Goal: Information Seeking & Learning: Learn about a topic

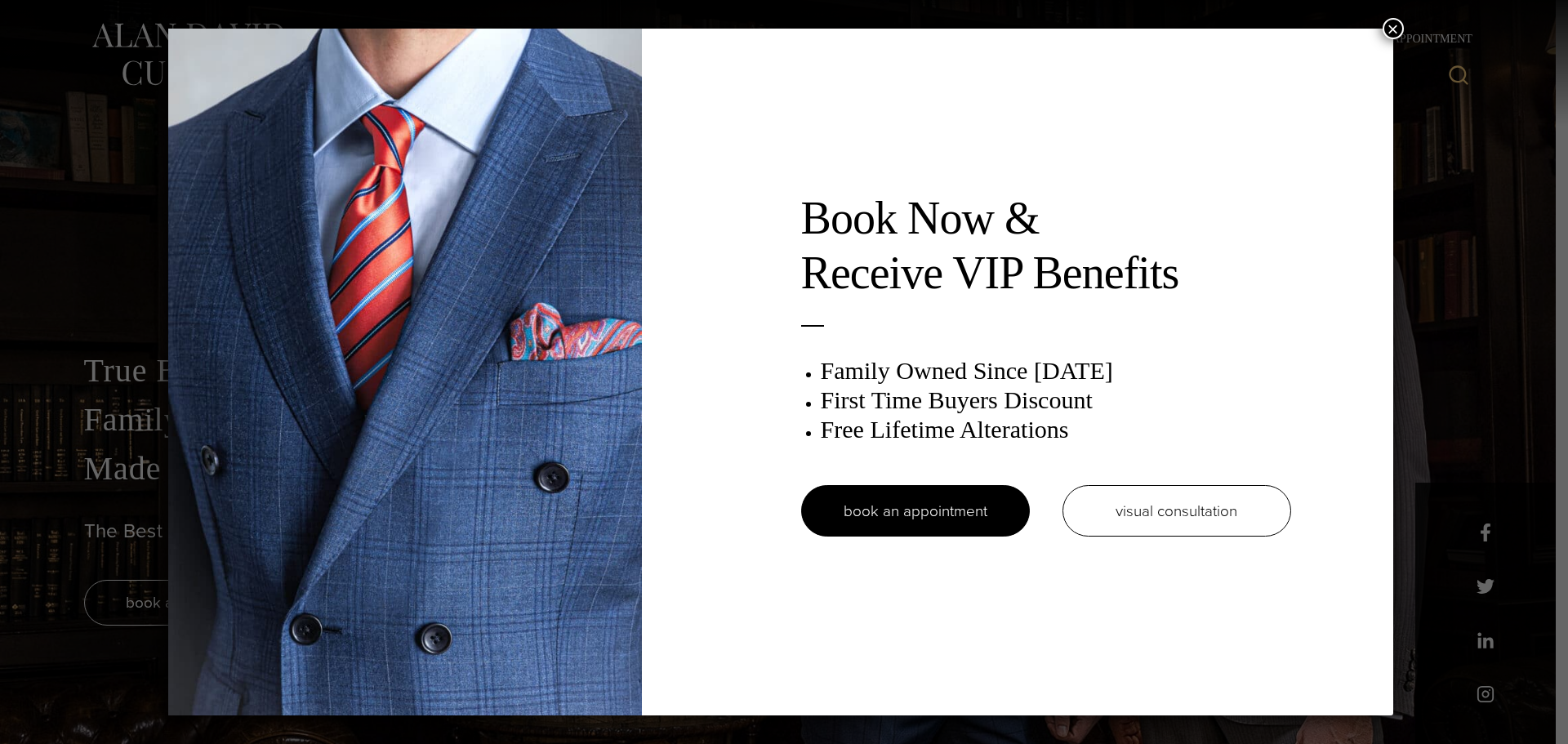
click at [1393, 33] on button "×" at bounding box center [1393, 28] width 21 height 21
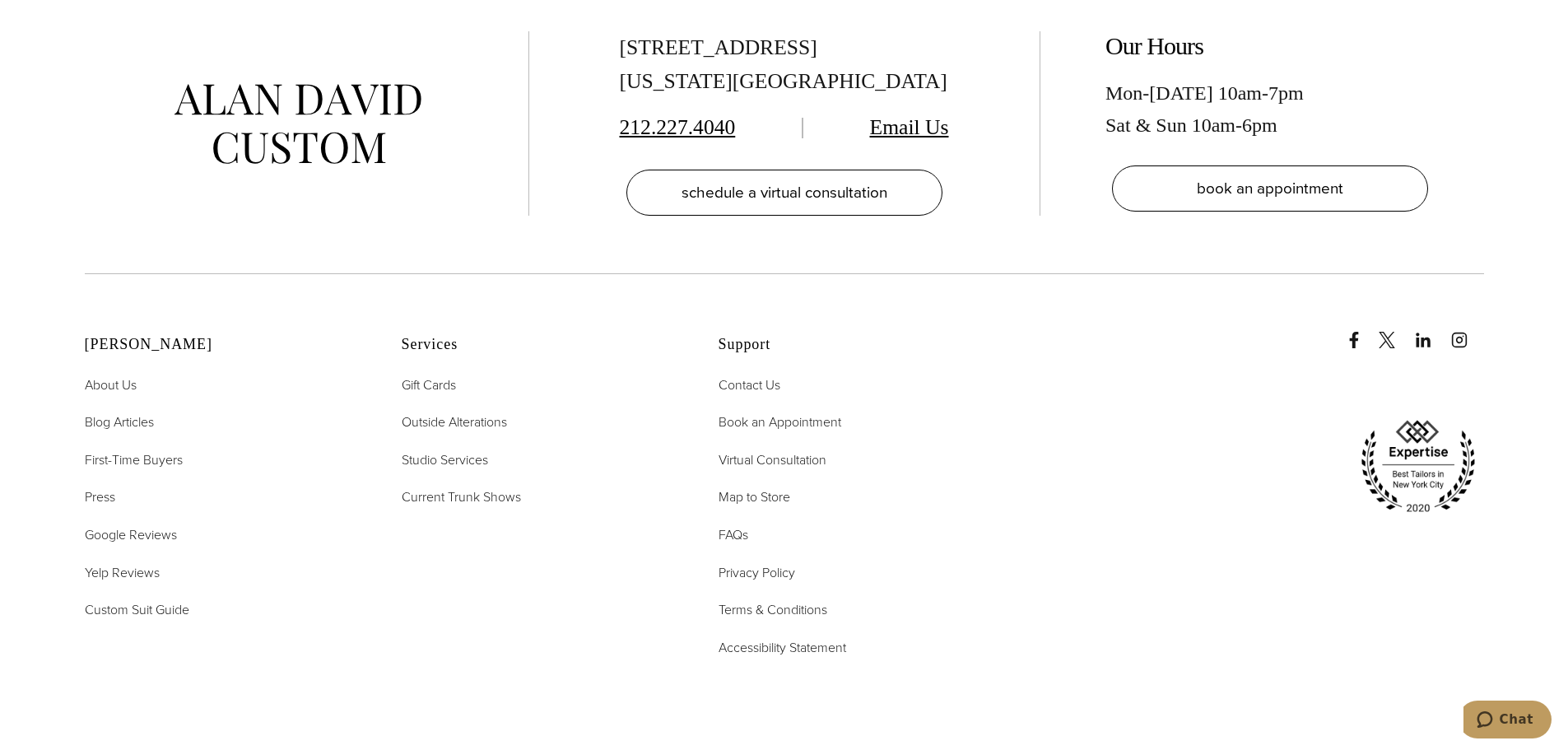
scroll to position [7831, 0]
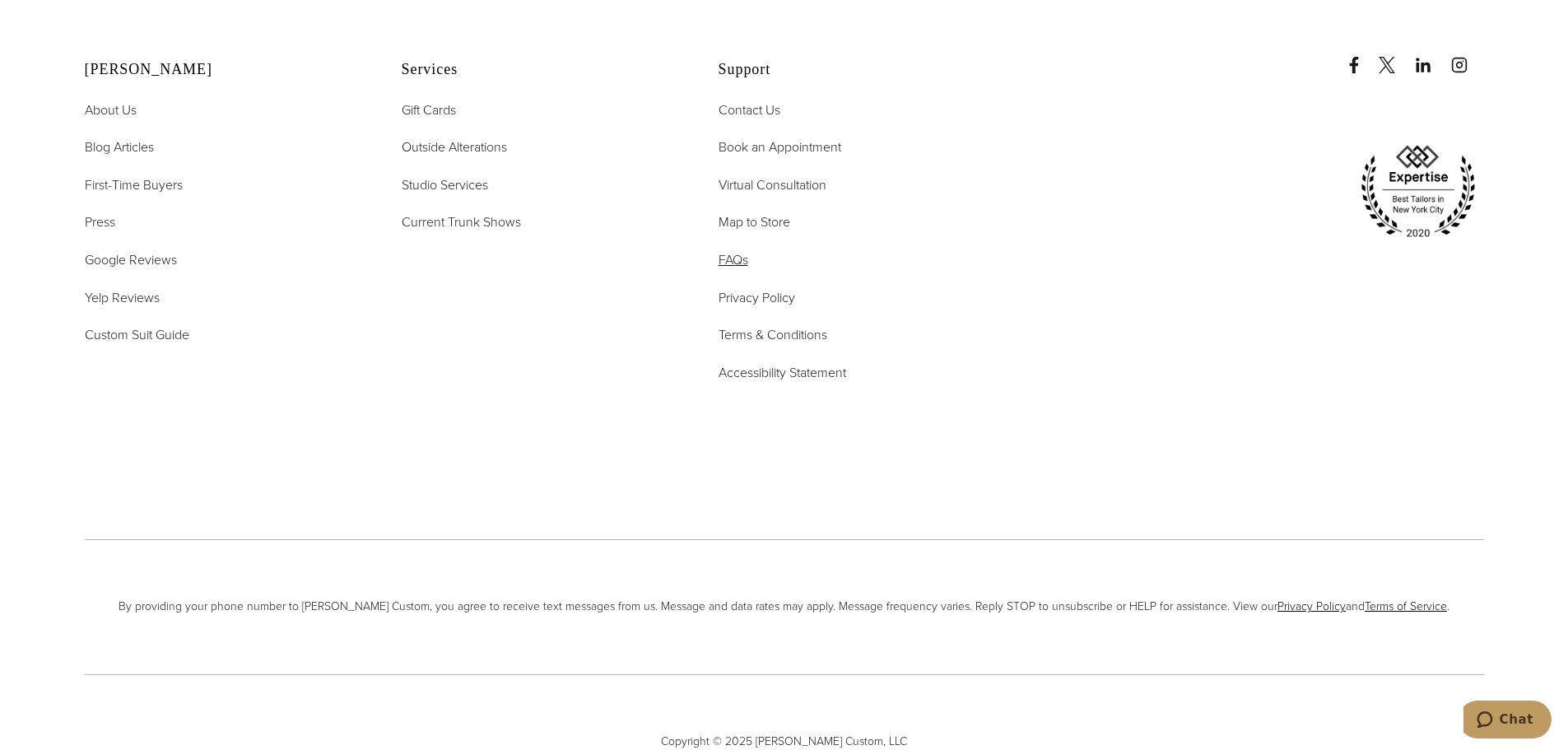
click at [729, 251] on span "FAQs" at bounding box center [733, 260] width 30 height 19
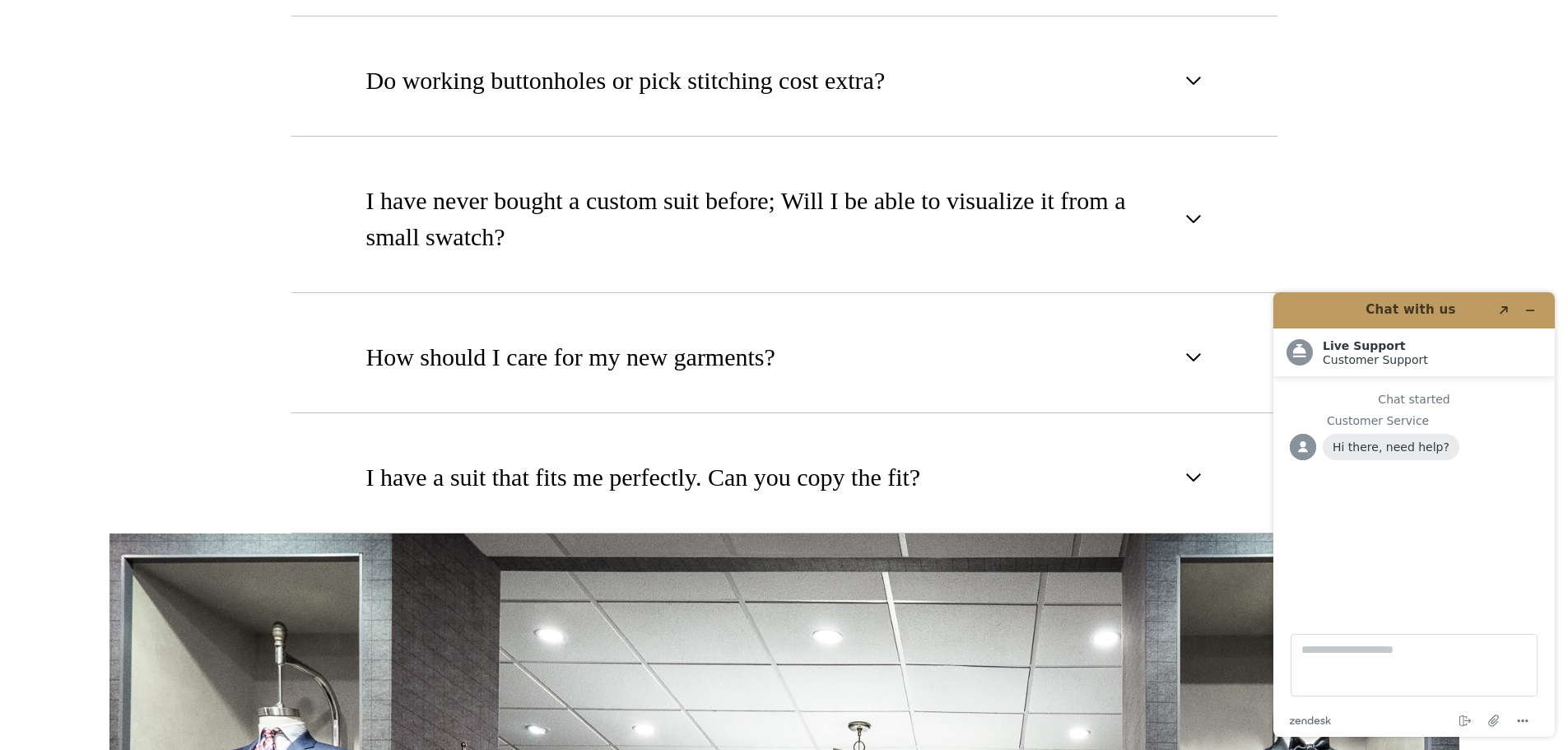
scroll to position [2140, 0]
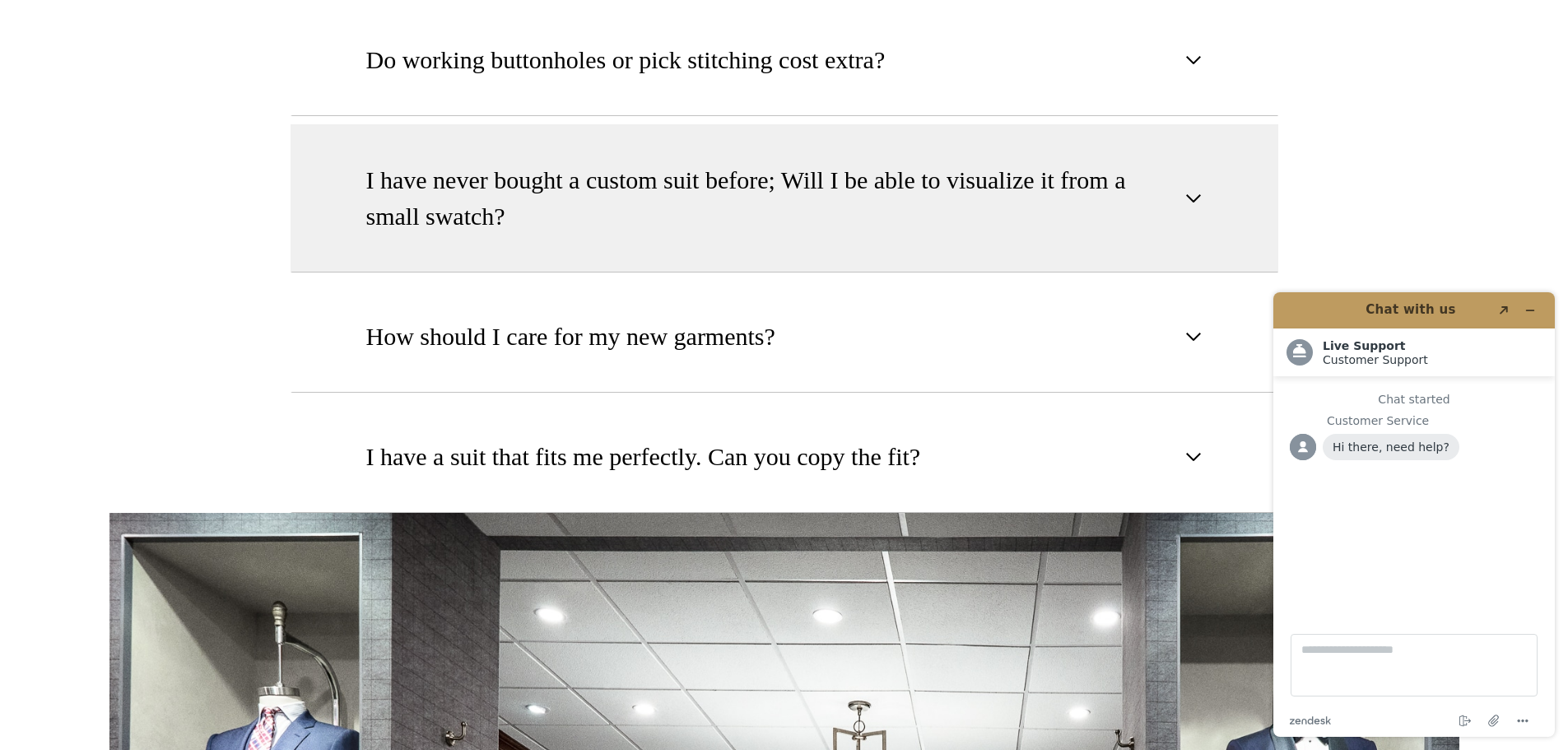
click at [707, 189] on span "I have never bought a custom suit before; Will I be able to visualize it from a…" at bounding box center [771, 198] width 809 height 72
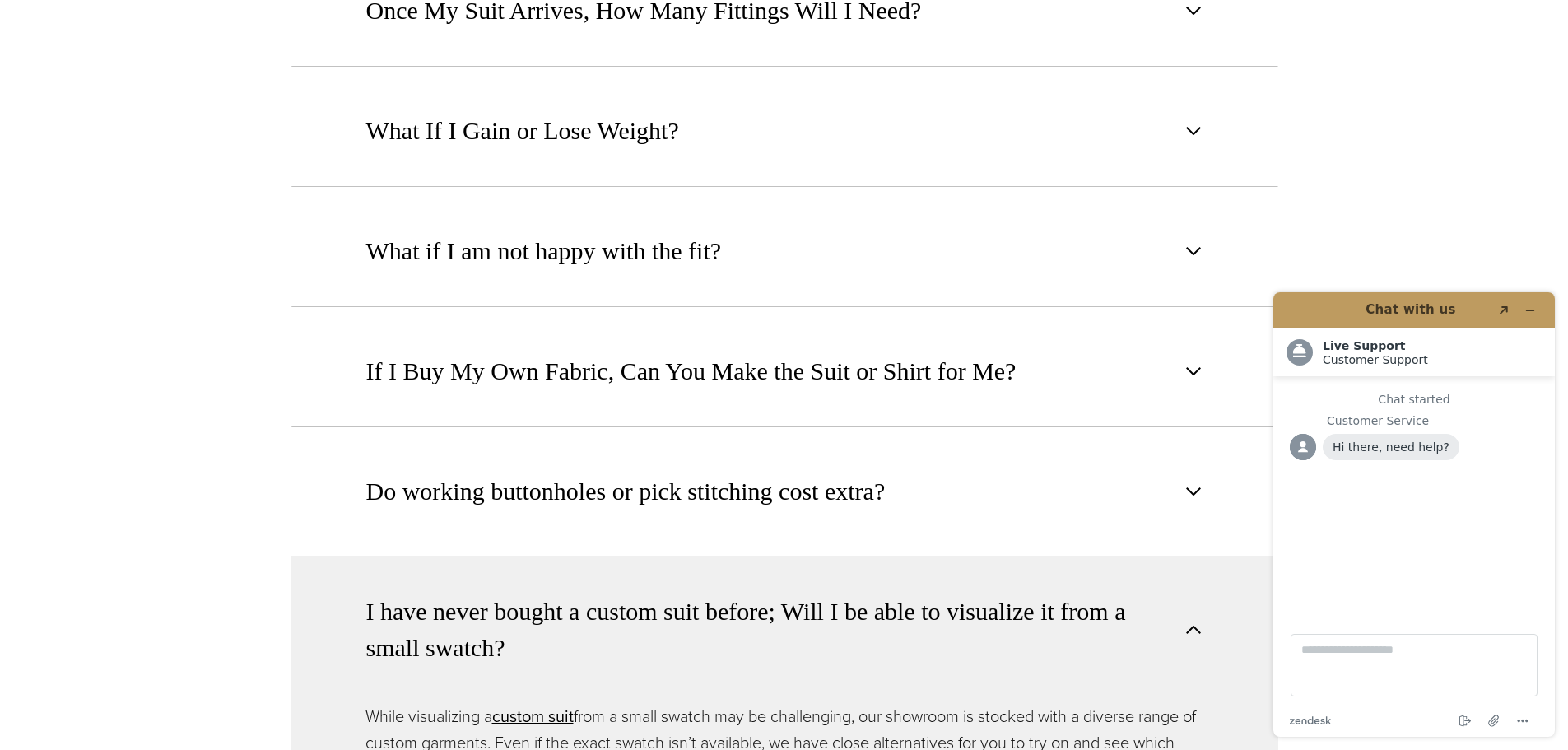
scroll to position [1564, 0]
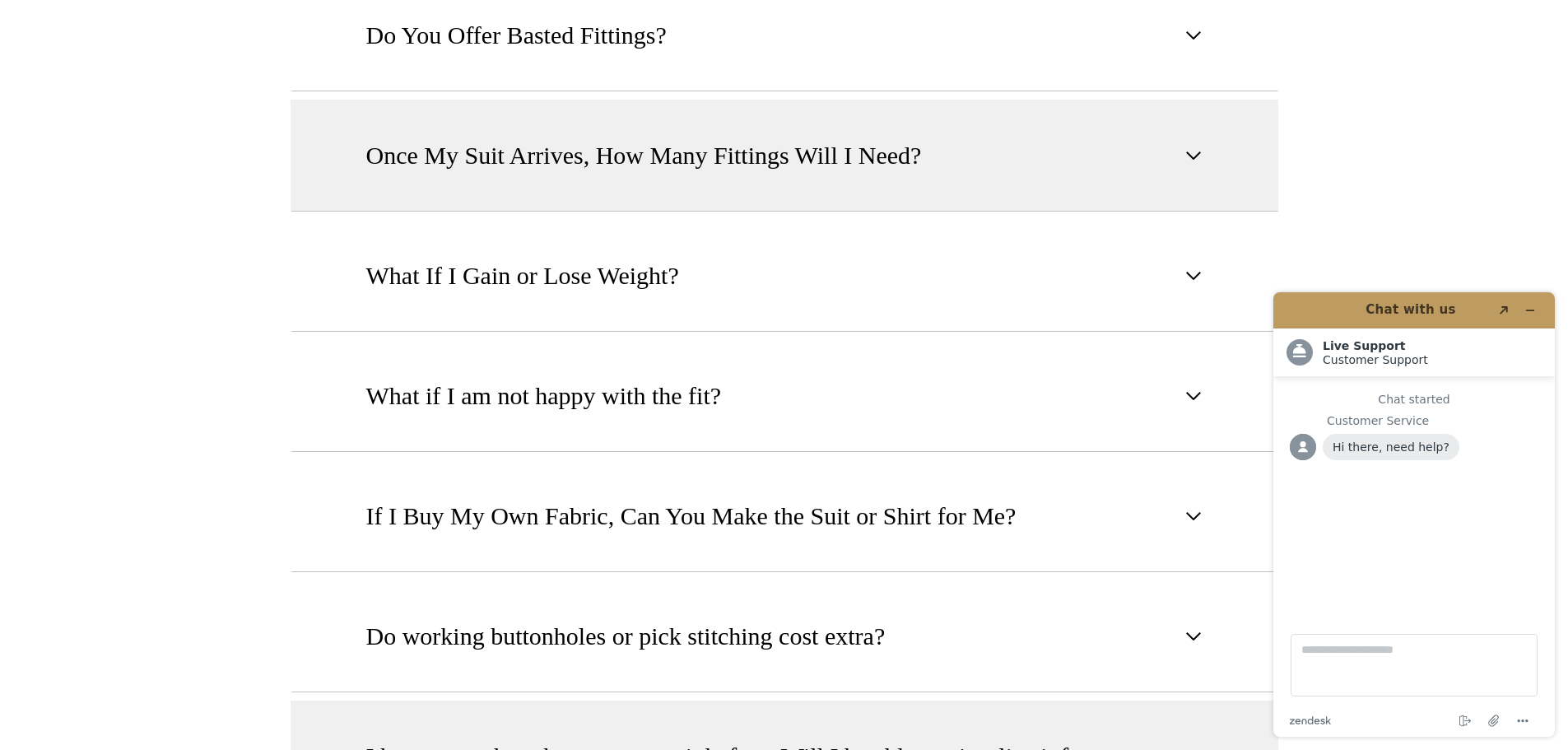
click at [683, 156] on button "Once My Suit Arrives, How Many Fittings Will I Need?" at bounding box center [784, 155] width 988 height 112
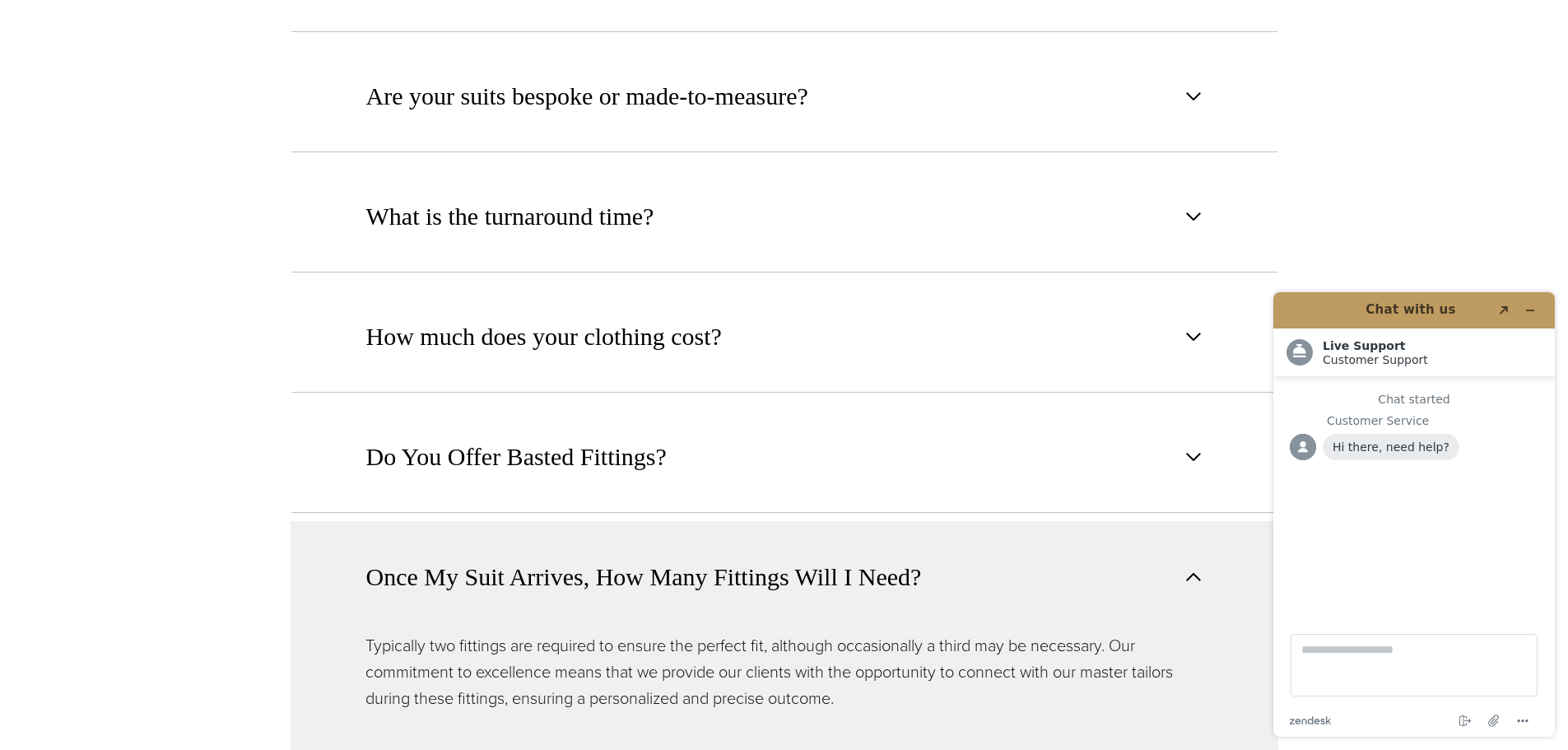
scroll to position [988, 0]
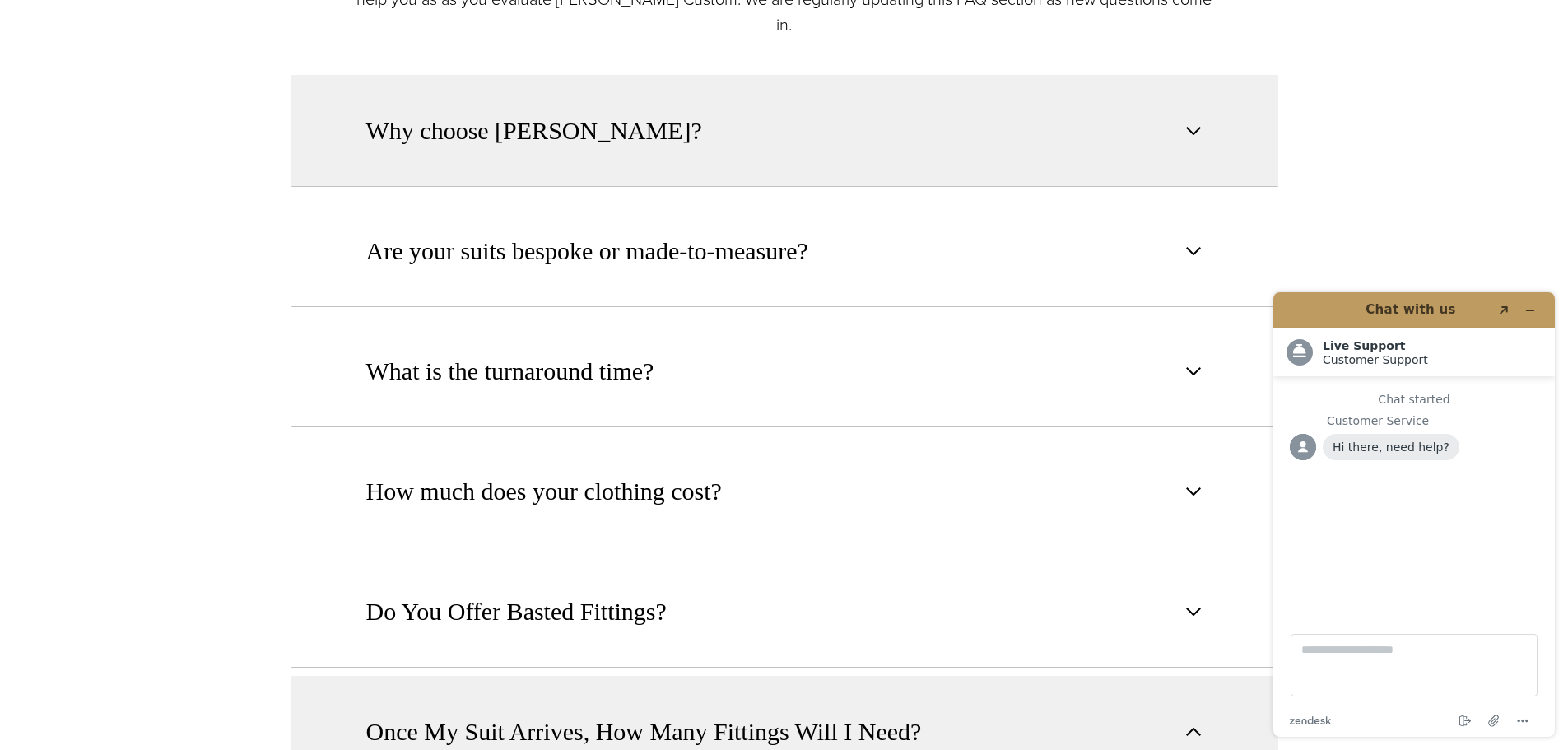
click at [665, 142] on button "Why choose Alan David?" at bounding box center [784, 130] width 988 height 112
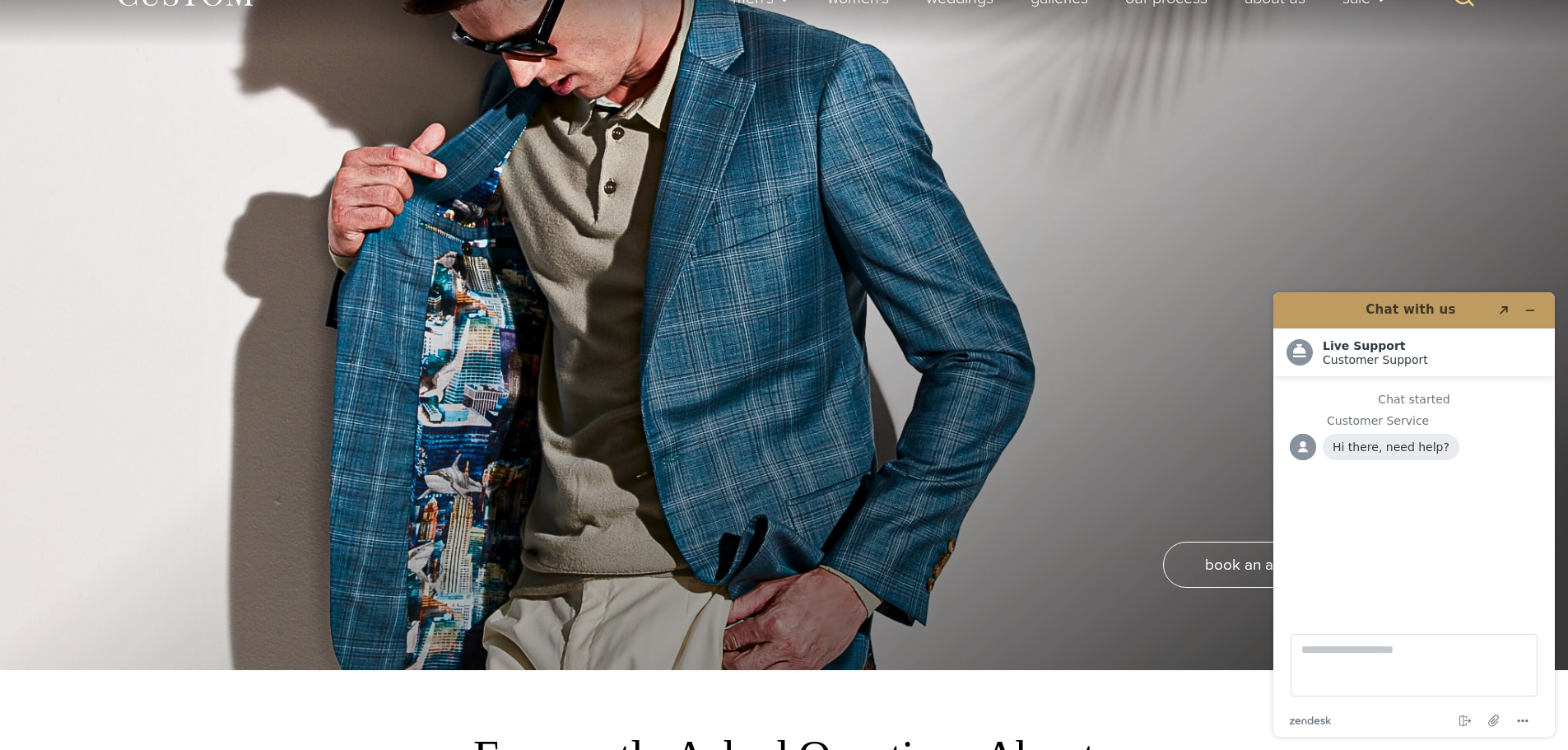
scroll to position [0, 0]
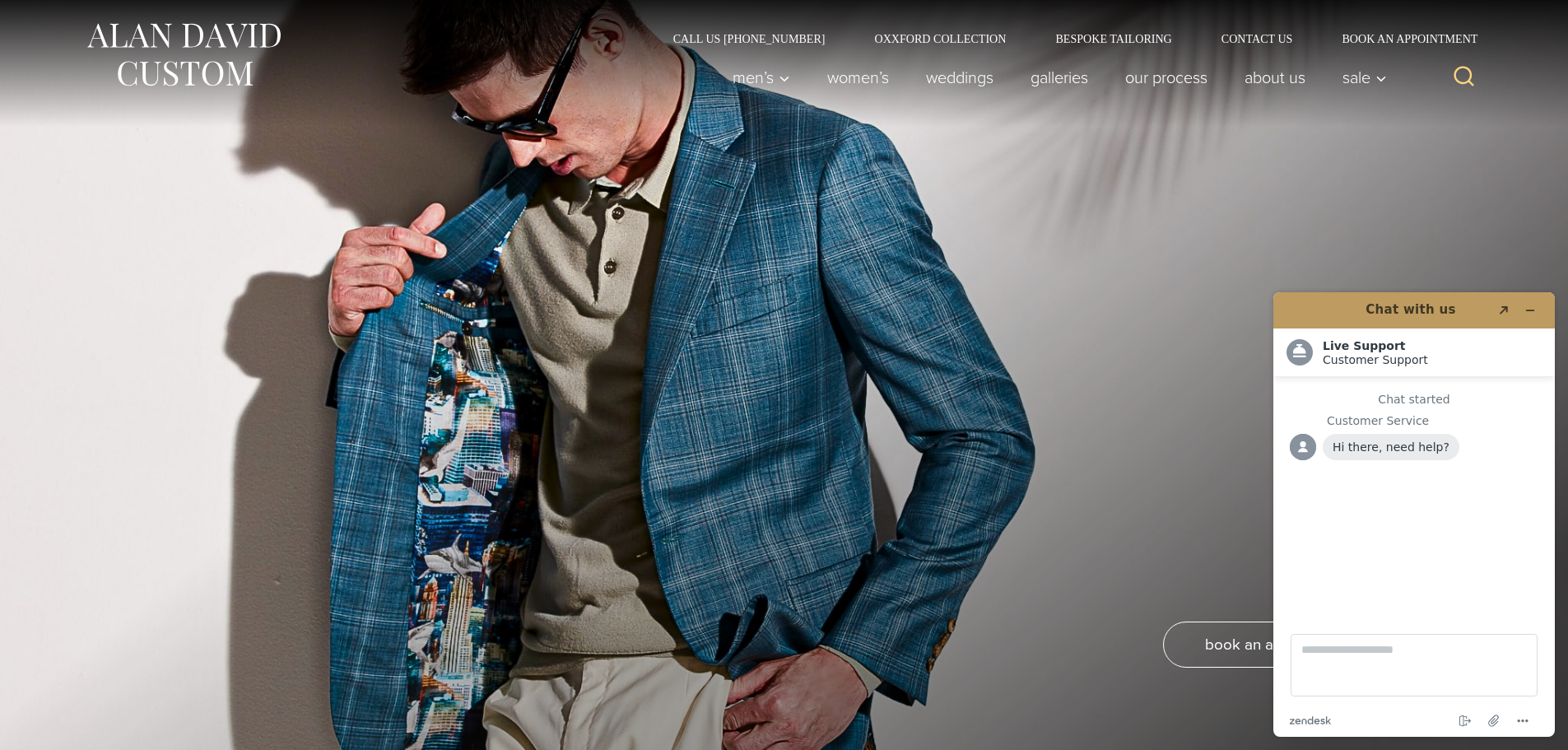
click at [191, 26] on img at bounding box center [184, 54] width 197 height 73
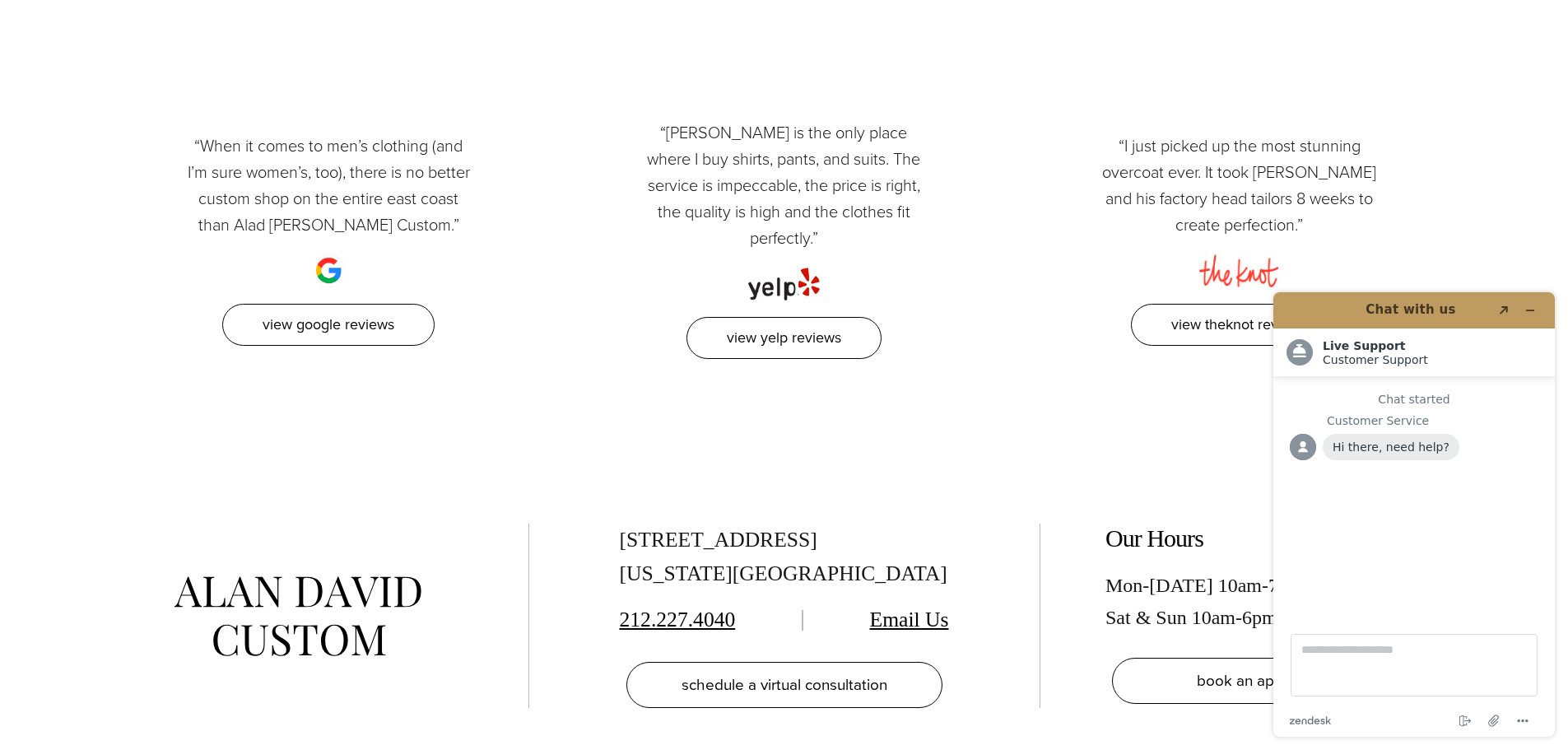
scroll to position [6926, 0]
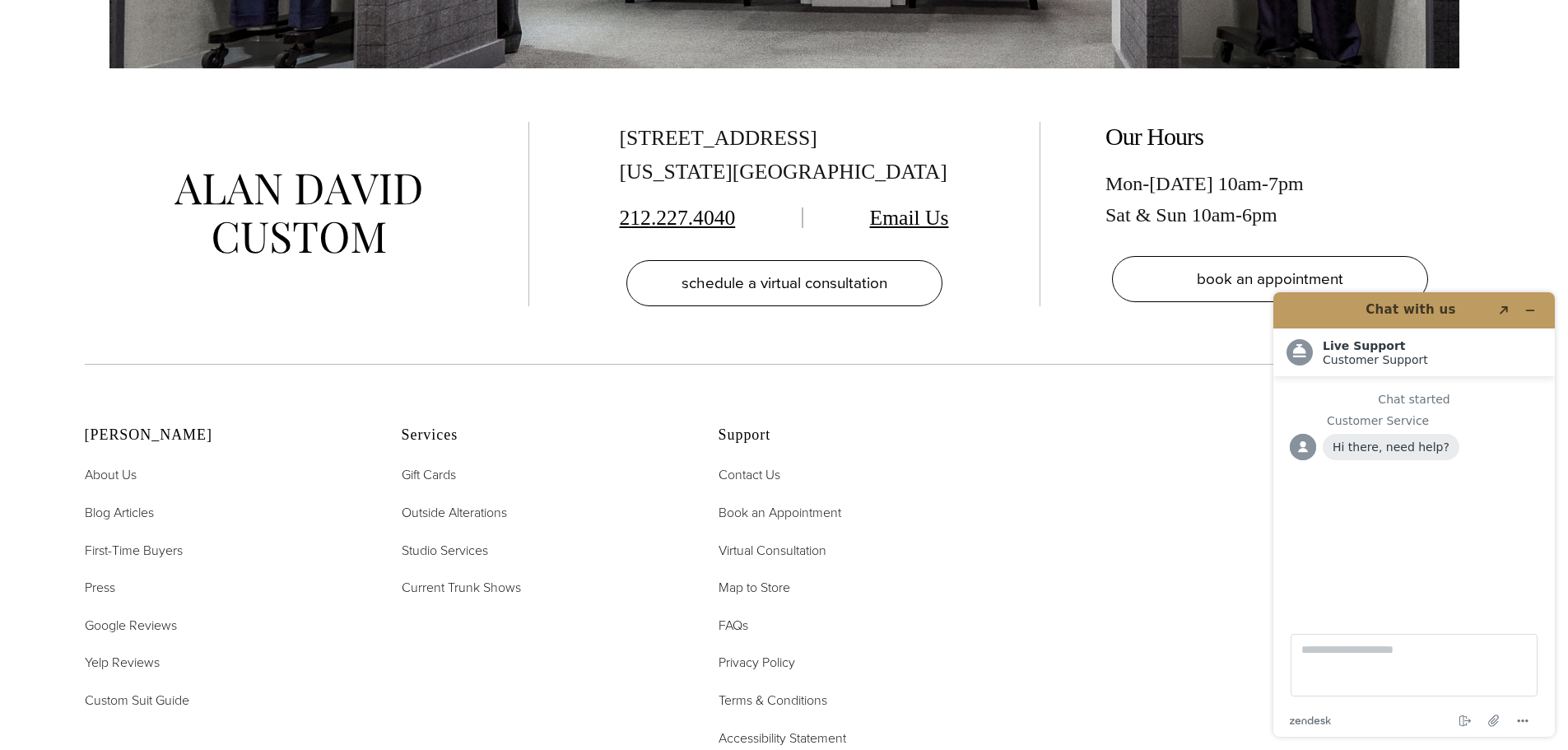
scroll to position [3210, 0]
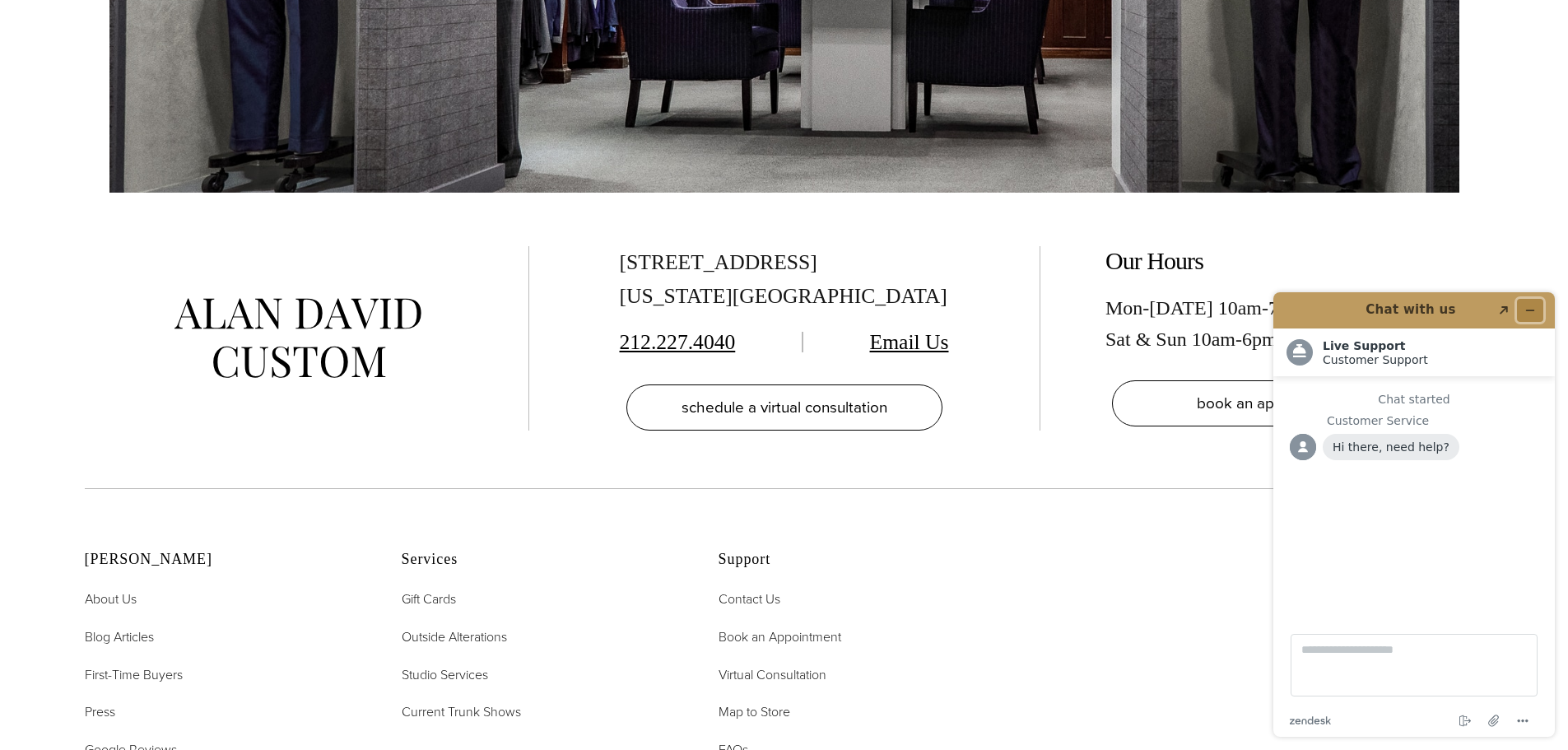
click at [1528, 313] on icon "Minimize widget" at bounding box center [1530, 310] width 11 height 11
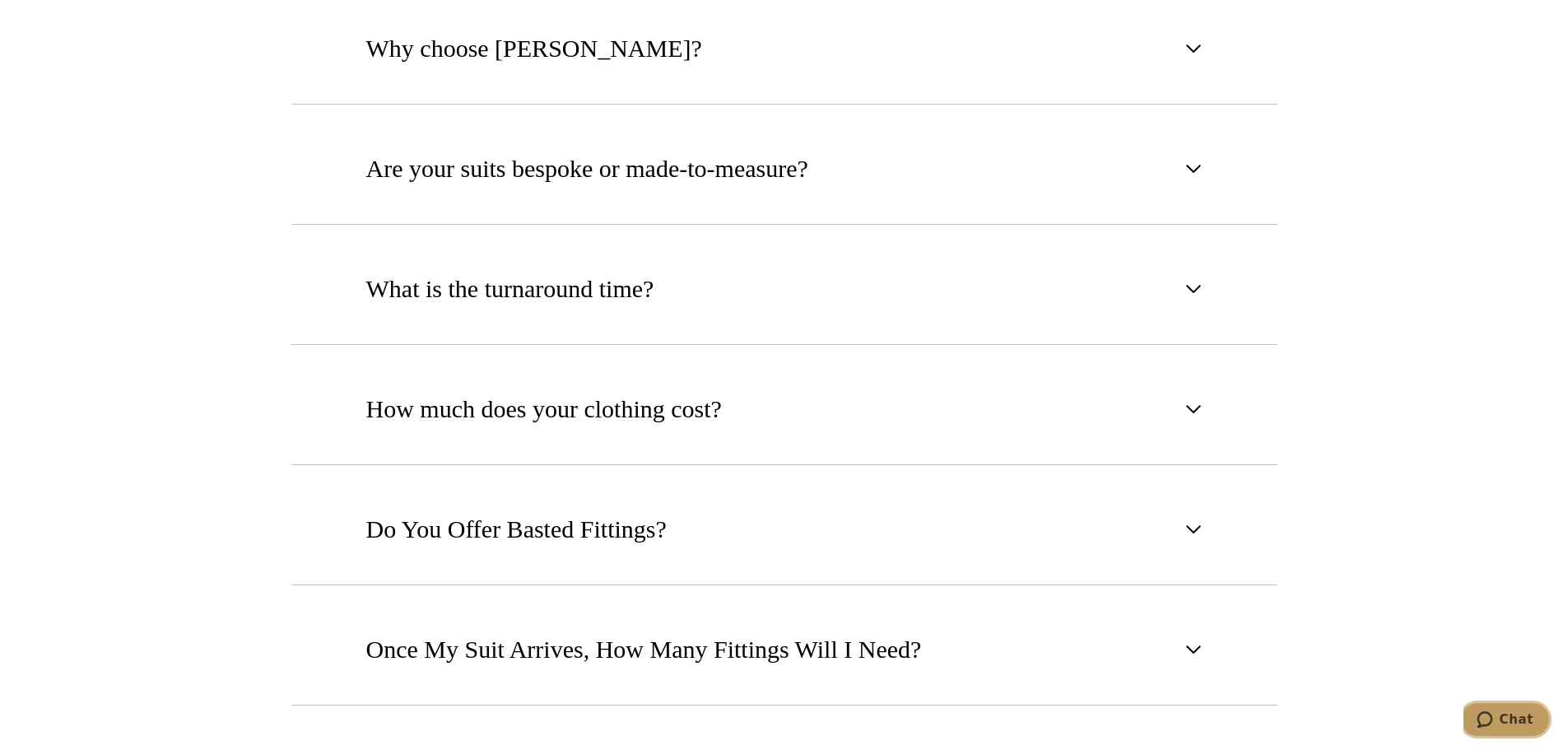
scroll to position [741, 0]
